Goal: Information Seeking & Learning: Find specific fact

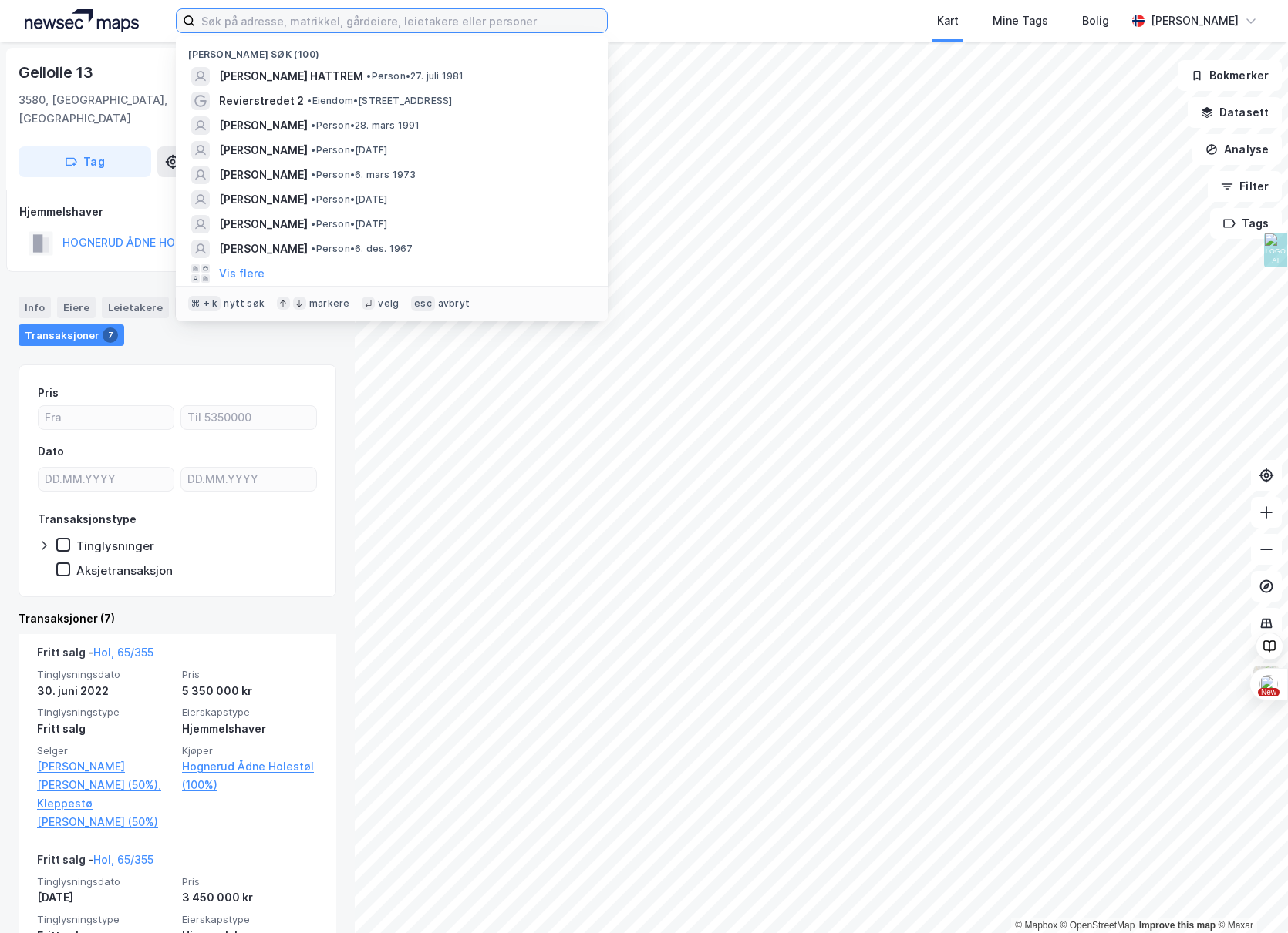
click at [251, 23] on input at bounding box center [400, 20] width 412 height 23
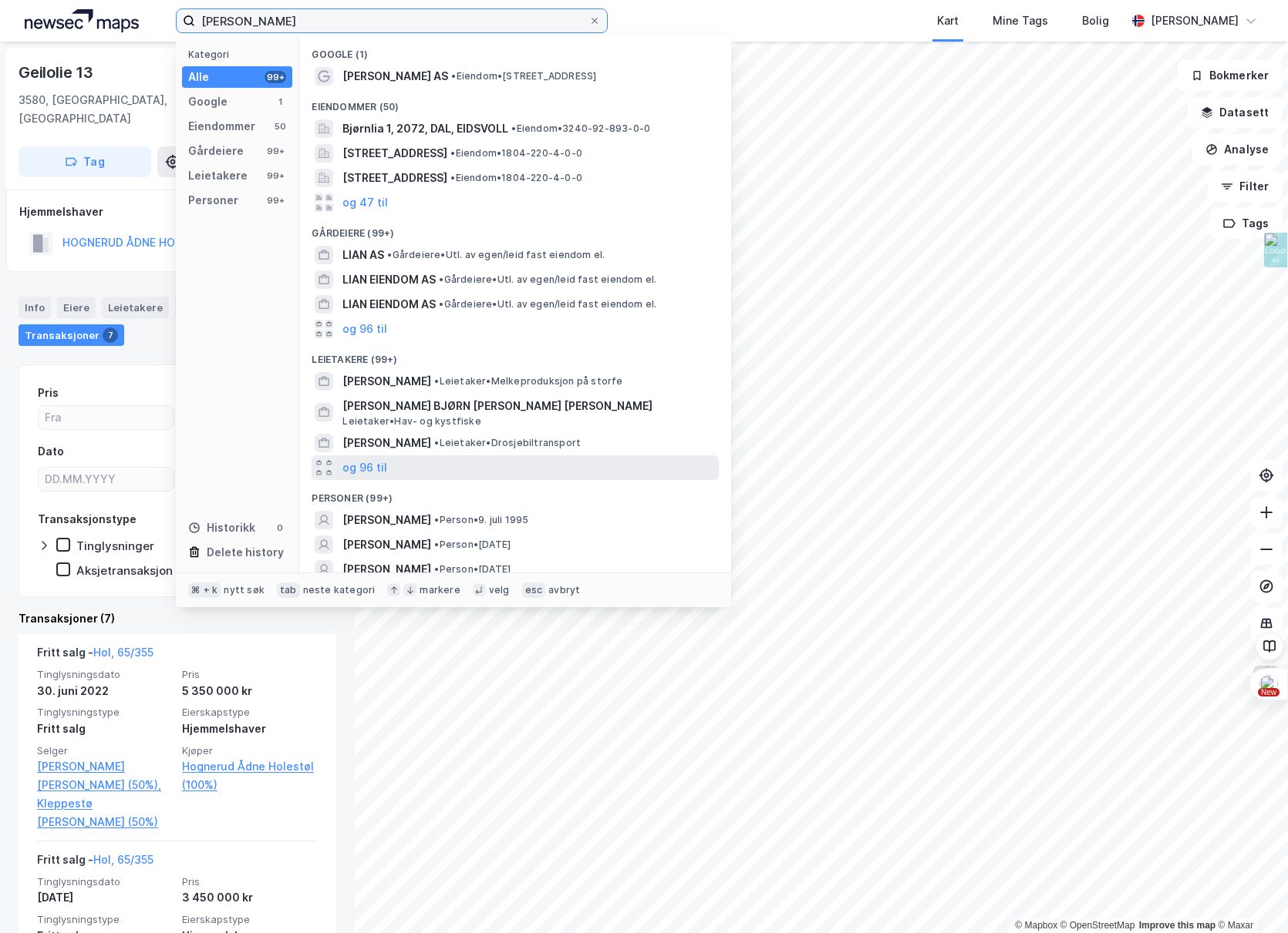
scroll to position [34, 0]
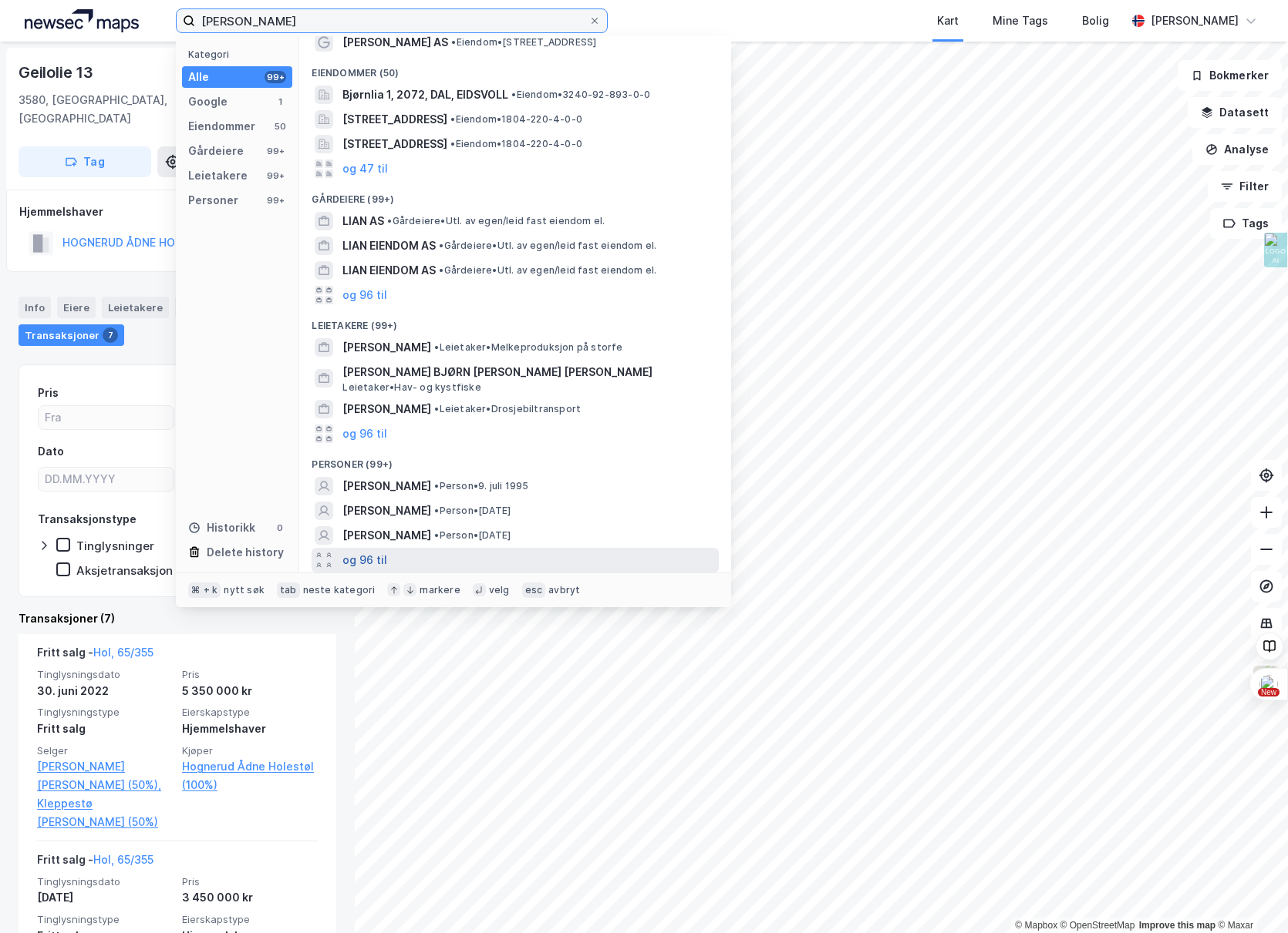
type input "[PERSON_NAME]"
click at [376, 560] on button "og 96 til" at bounding box center [364, 560] width 45 height 19
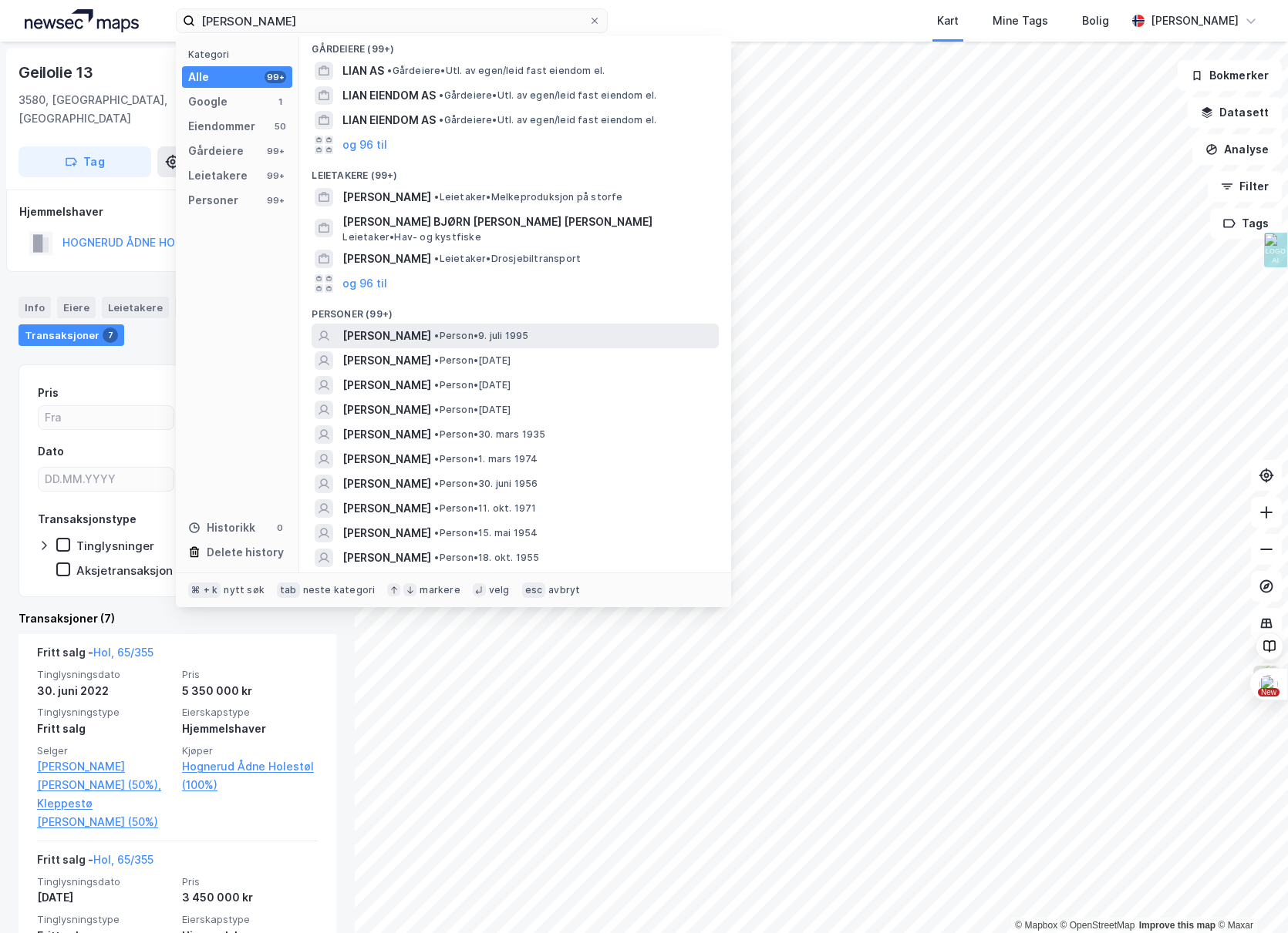
scroll to position [236, 0]
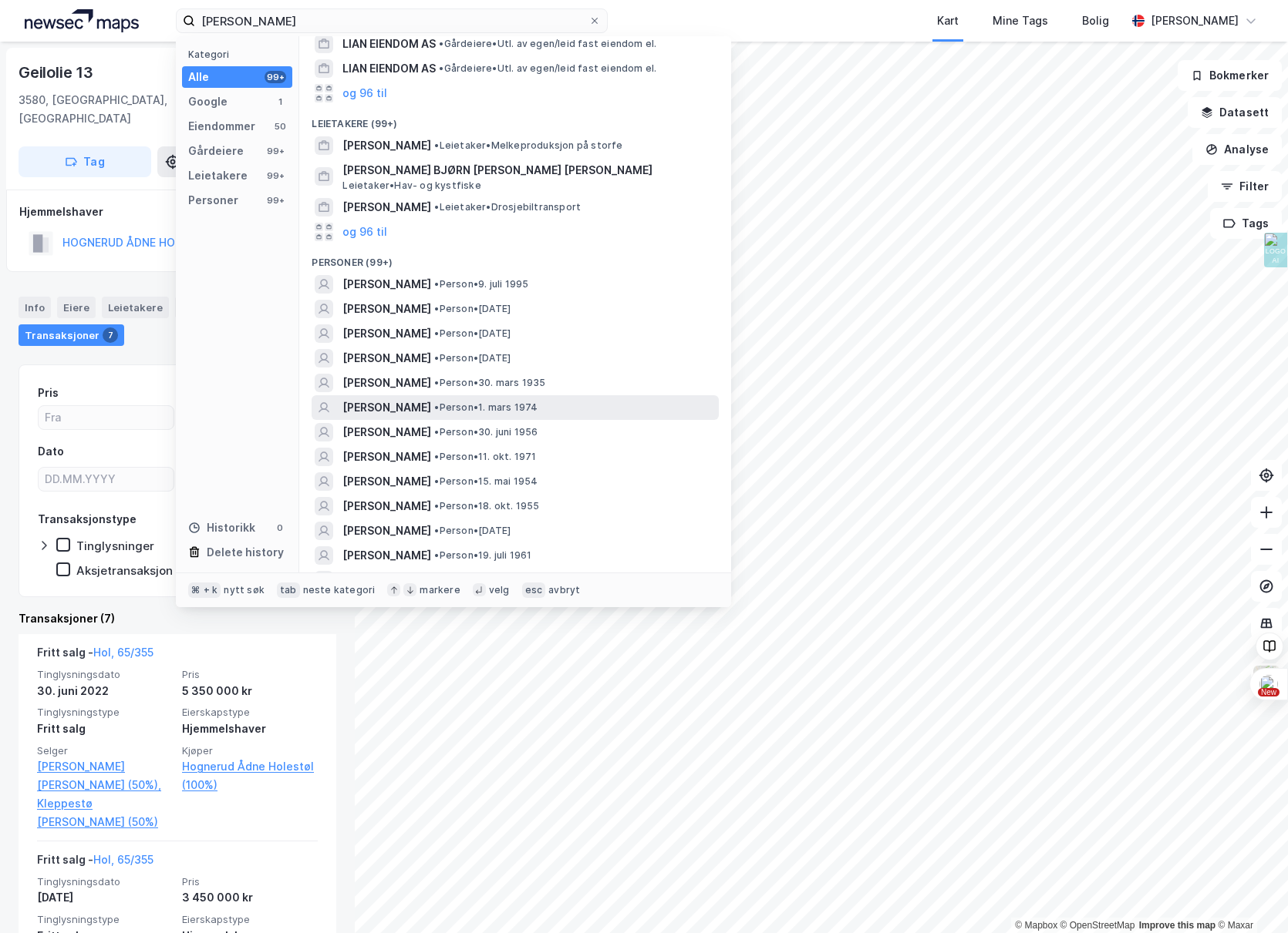
click at [435, 401] on span "• Person • 1. mars 1974" at bounding box center [486, 407] width 103 height 13
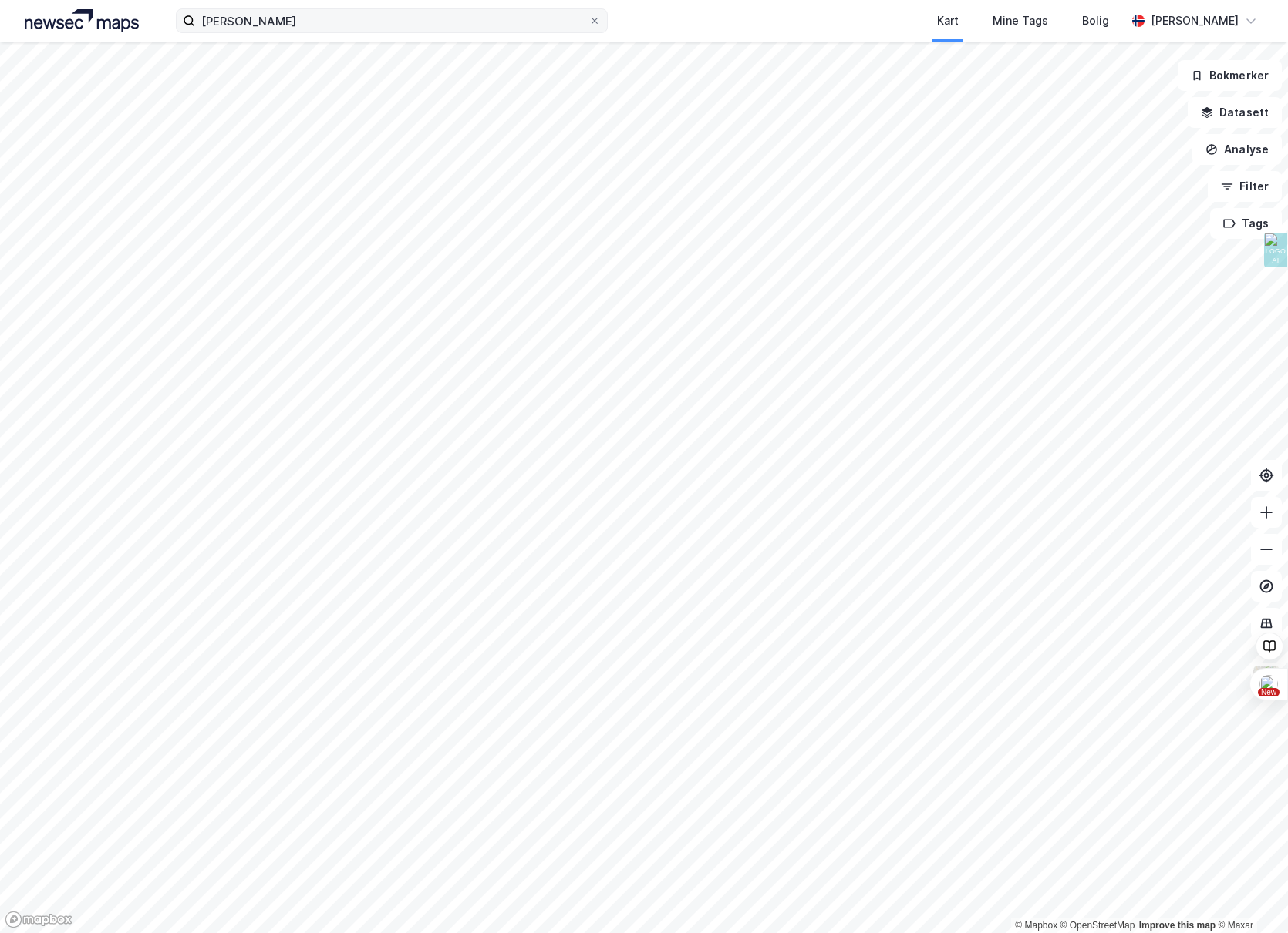
click at [286, 32] on div "[PERSON_NAME] Mine Tags [PERSON_NAME] [PERSON_NAME]" at bounding box center [644, 20] width 1288 height 42
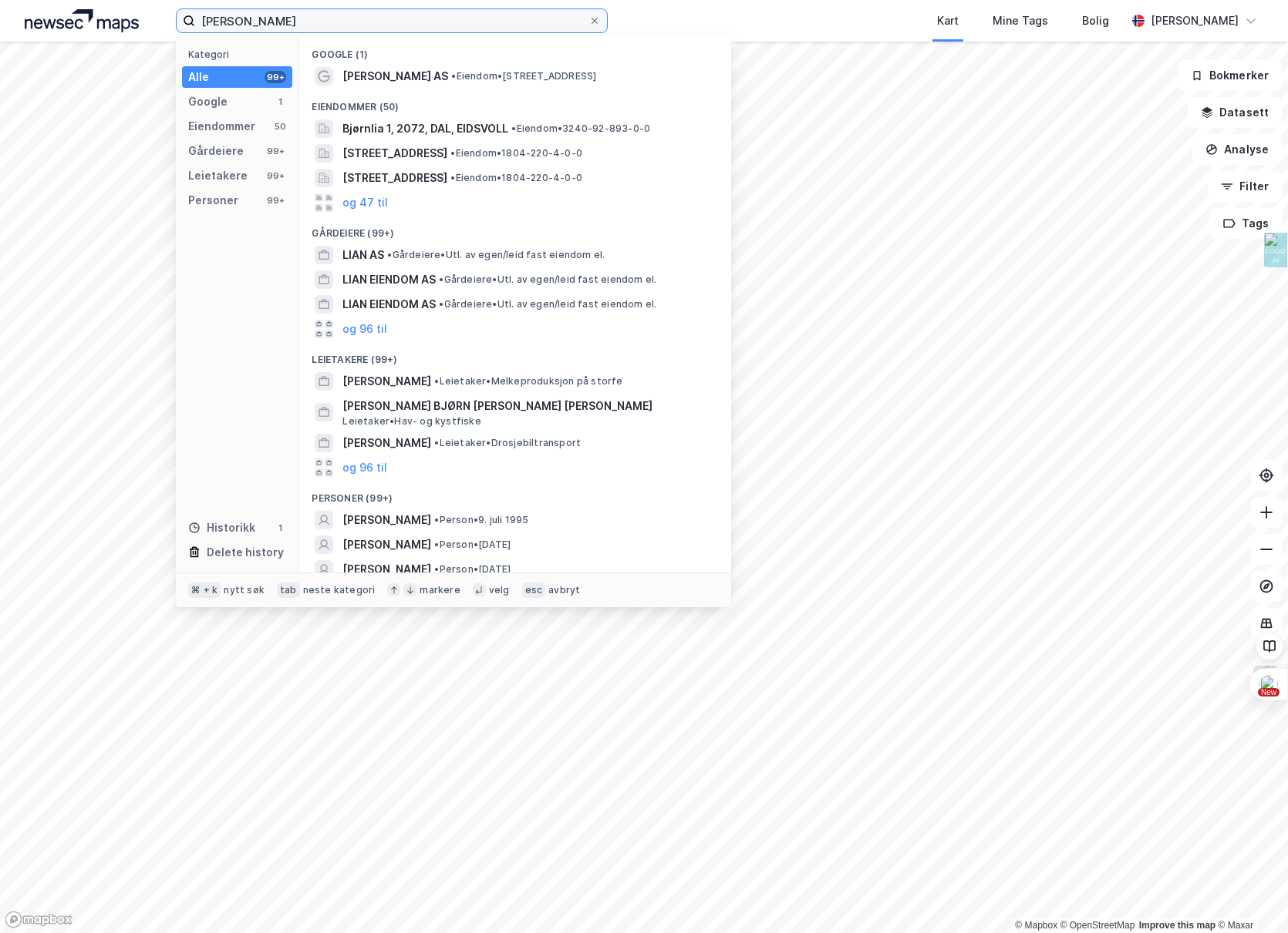
click at [284, 24] on input "[PERSON_NAME]" at bounding box center [392, 20] width 394 height 23
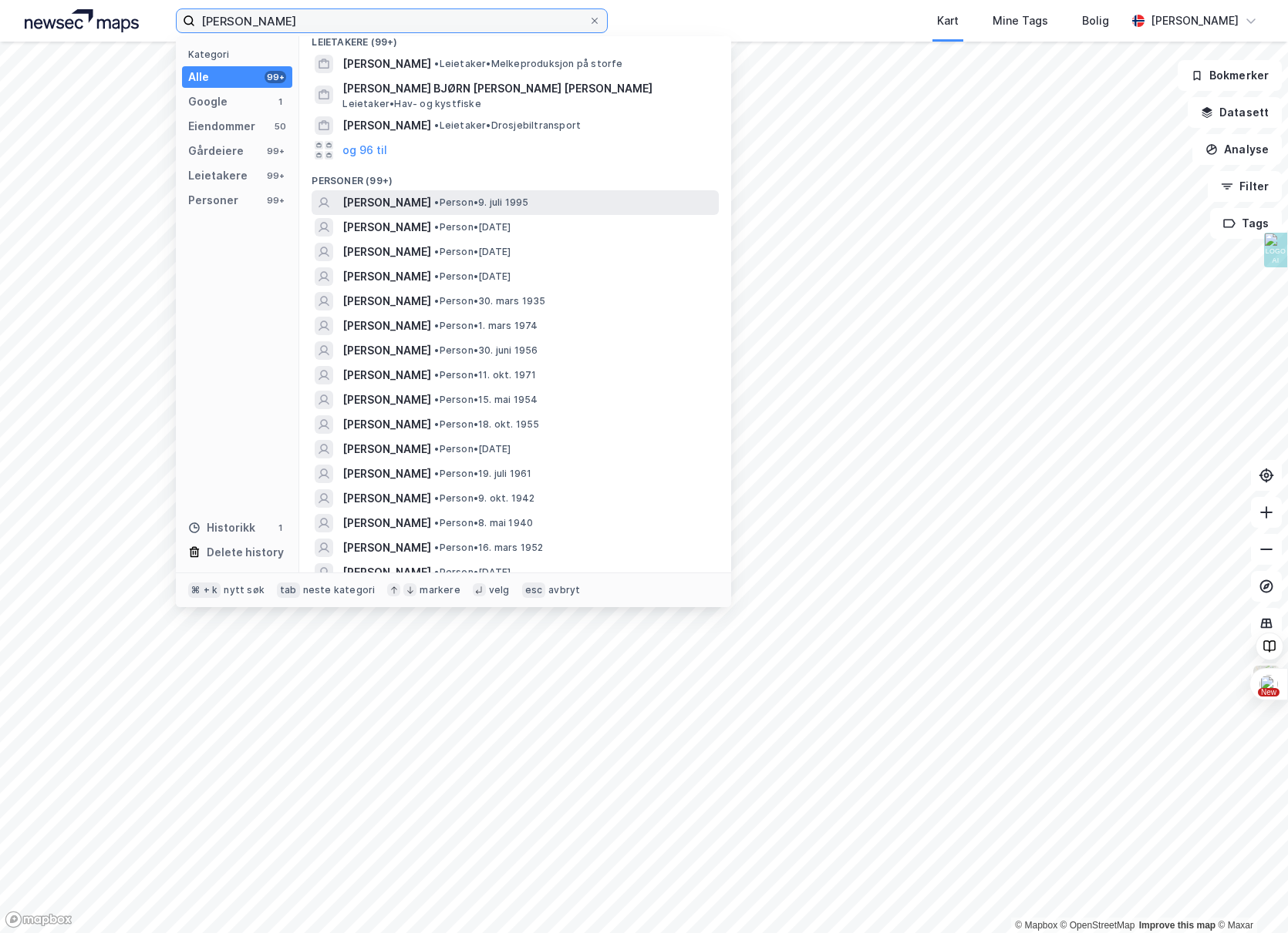
scroll to position [317, 0]
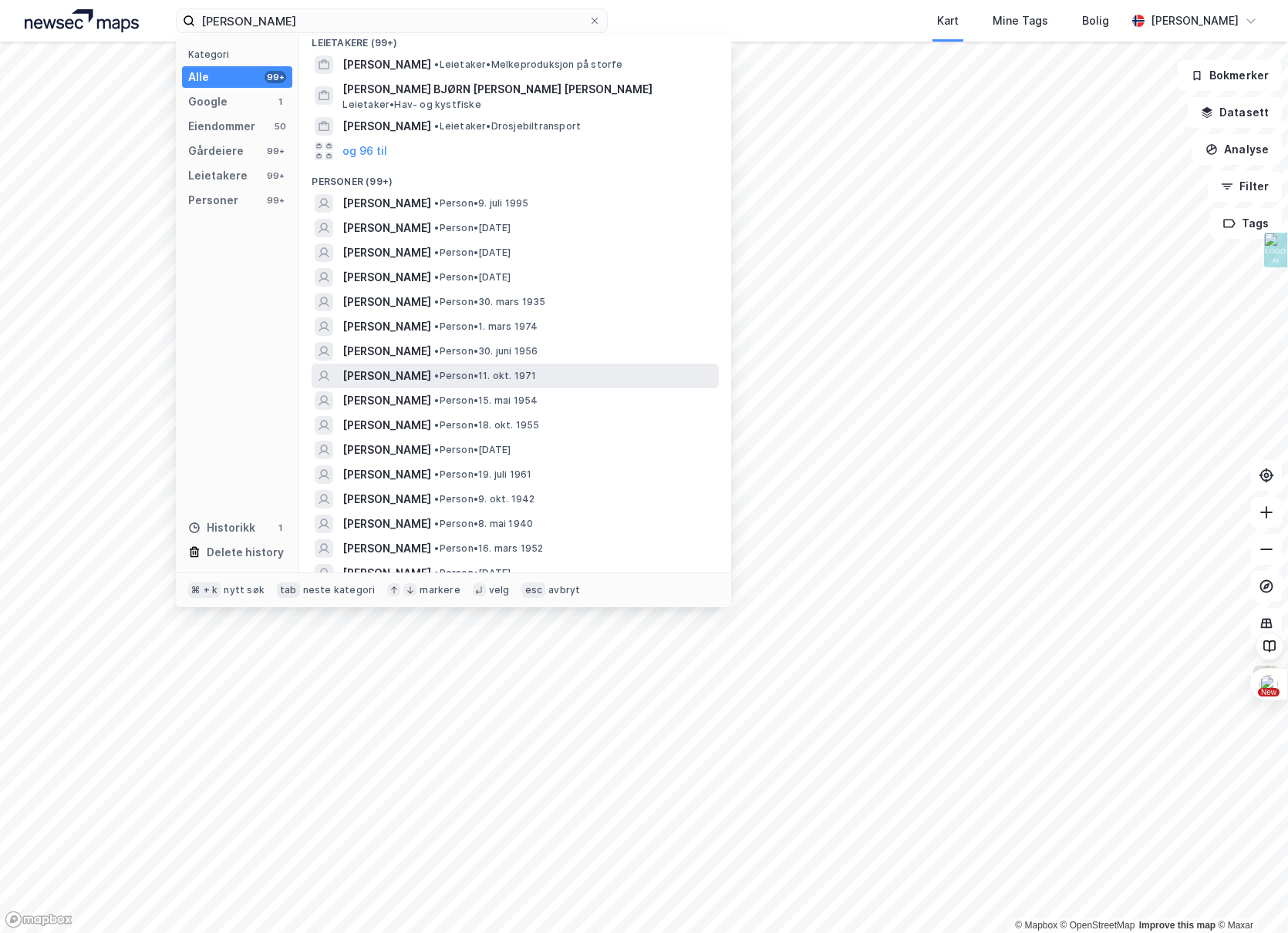
click at [444, 375] on span "• Person • 11. okt. 1971" at bounding box center [485, 376] width 101 height 13
